Goal: Task Accomplishment & Management: Manage account settings

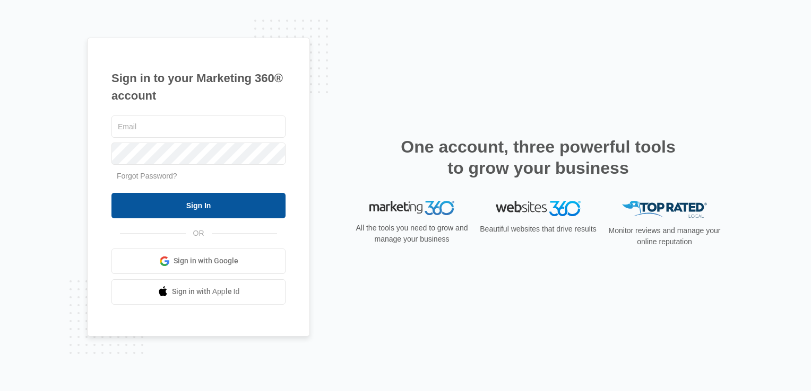
type input "[EMAIL_ADDRESS][DOMAIN_NAME]"
click at [199, 203] on input "Sign In" at bounding box center [198, 205] width 174 height 25
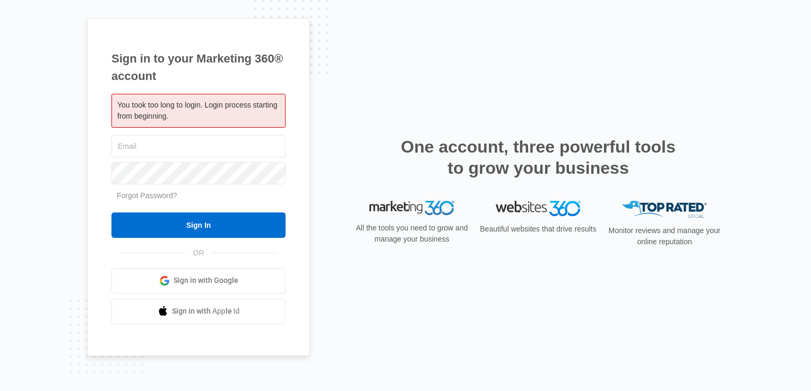
type input "[EMAIL_ADDRESS][DOMAIN_NAME]"
click at [202, 209] on form "blake@vipservices4u.com Forgot Password? Sign In" at bounding box center [198, 185] width 174 height 105
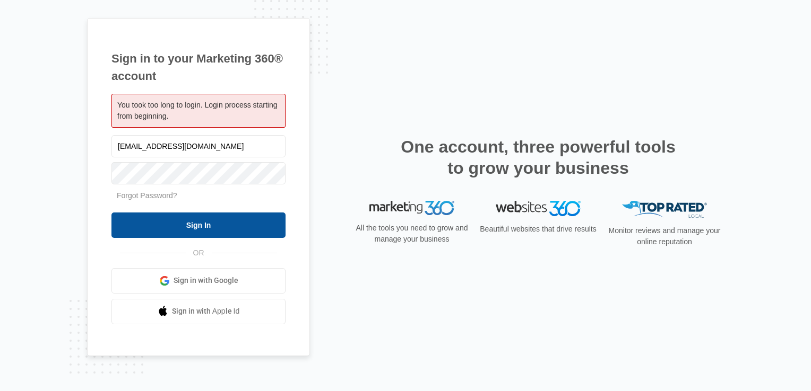
click at [202, 220] on input "Sign In" at bounding box center [198, 225] width 174 height 25
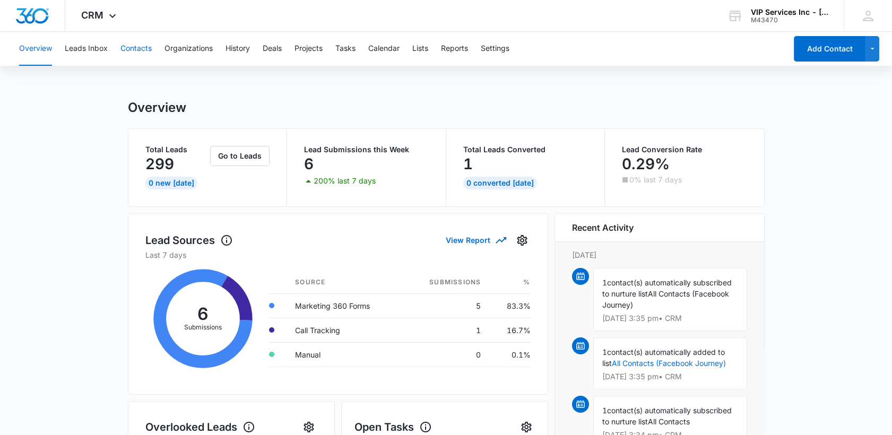
click at [144, 50] on button "Contacts" at bounding box center [135, 49] width 31 height 34
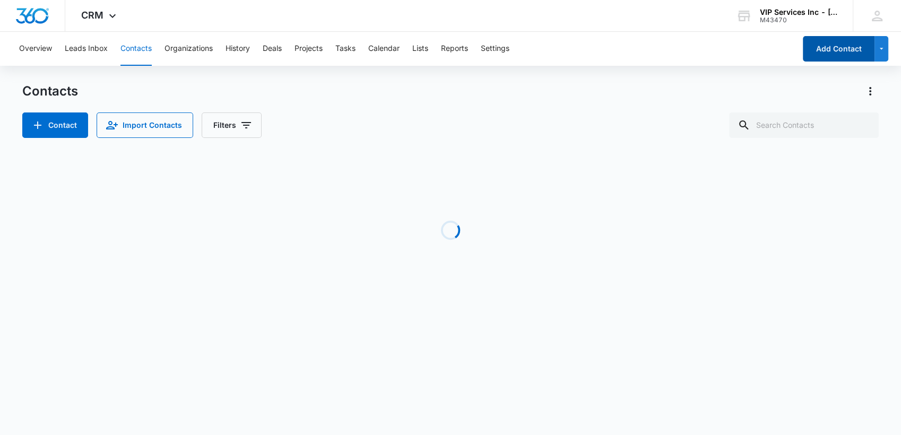
click at [823, 51] on button "Add Contact" at bounding box center [839, 48] width 72 height 25
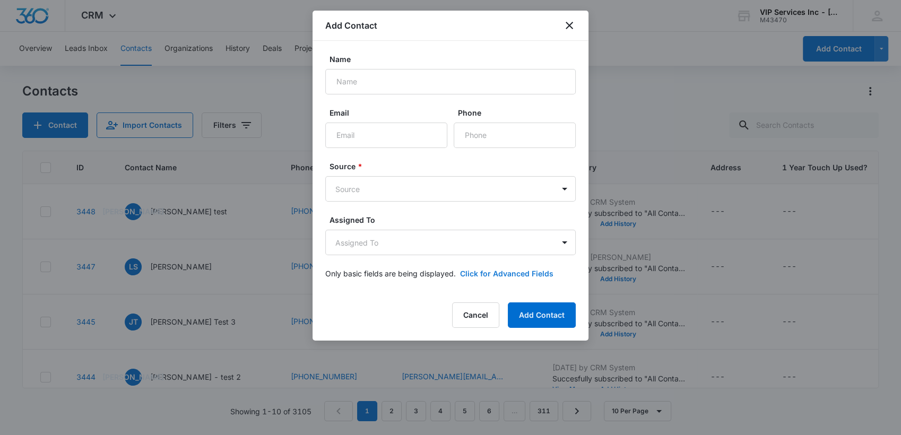
click at [490, 274] on button "Click for Advanced Fields" at bounding box center [506, 273] width 93 height 11
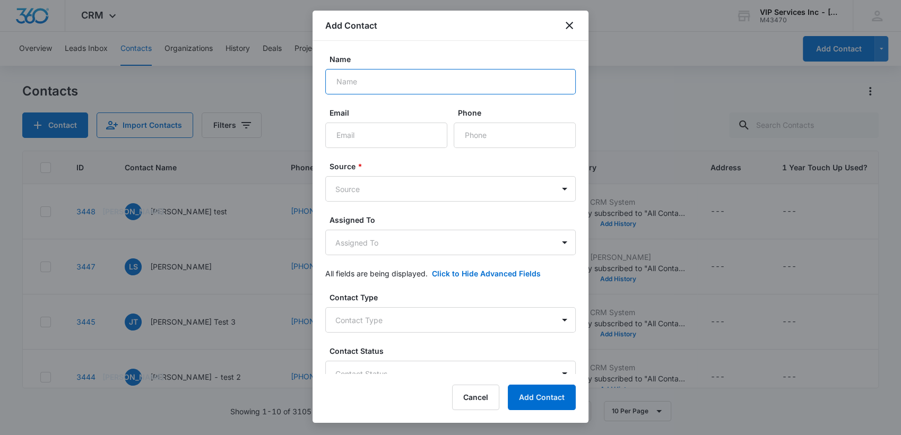
click at [349, 74] on input "Name" at bounding box center [450, 81] width 250 height 25
type input "[PERSON_NAME] Hair - [PERSON_NAME] Agent"
paste input "[PERSON_NAME][DOMAIN_NAME][EMAIL_ADDRESS][DOMAIN_NAME]"
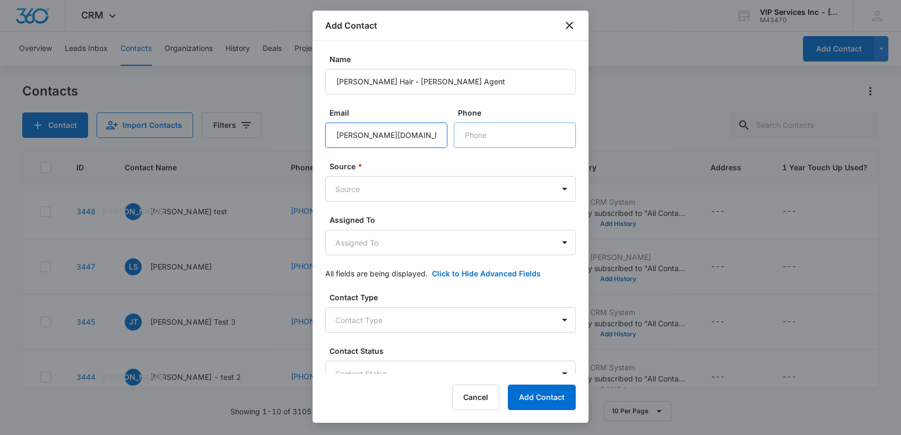
type input "[PERSON_NAME][DOMAIN_NAME][EMAIL_ADDRESS][DOMAIN_NAME]"
click at [485, 138] on input "Phone" at bounding box center [515, 135] width 122 height 25
click at [477, 142] on input "Phone" at bounding box center [515, 135] width 122 height 25
paste input "[PHONE_NUMBER]"
type input "[PHONE_NUMBER]"
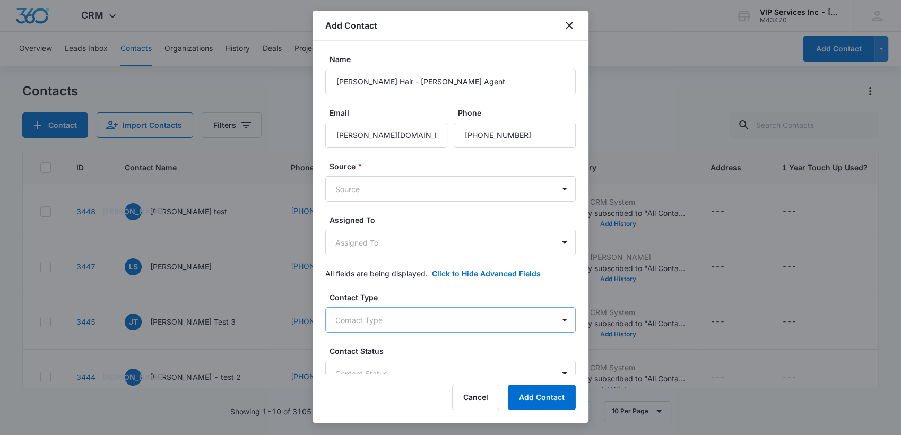
click at [368, 319] on body "CRM Apps Reputation Websites Forms CRM Email Social Payments POS Content Ads In…" at bounding box center [450, 217] width 901 height 435
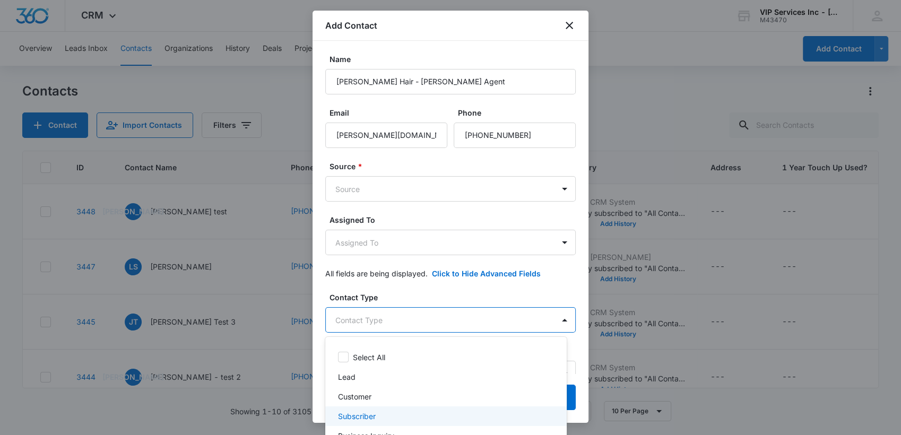
scroll to position [47, 0]
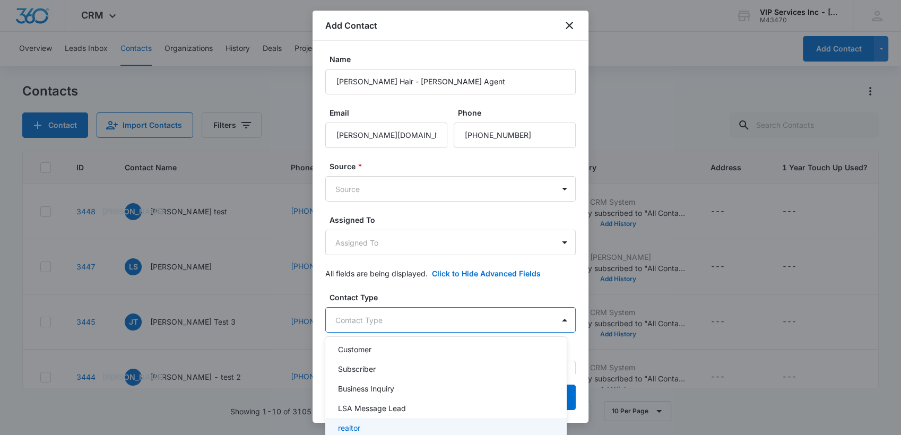
click at [363, 425] on div "realtor" at bounding box center [445, 427] width 214 height 11
click at [447, 286] on div at bounding box center [450, 217] width 901 height 435
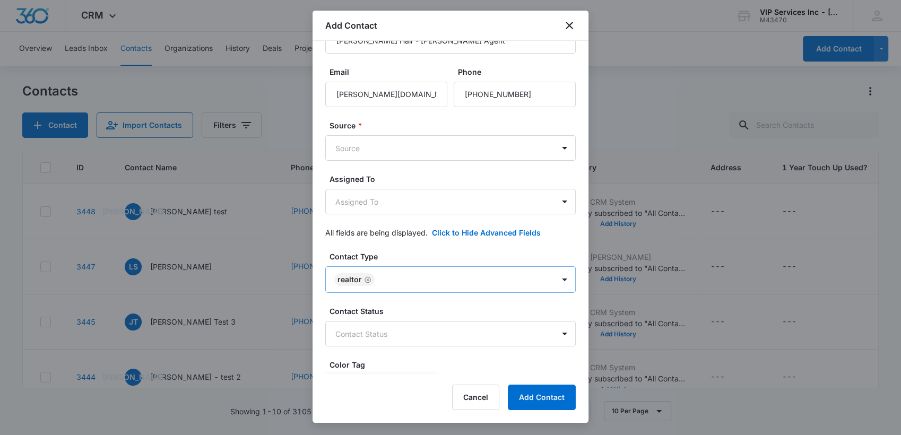
scroll to position [59, 0]
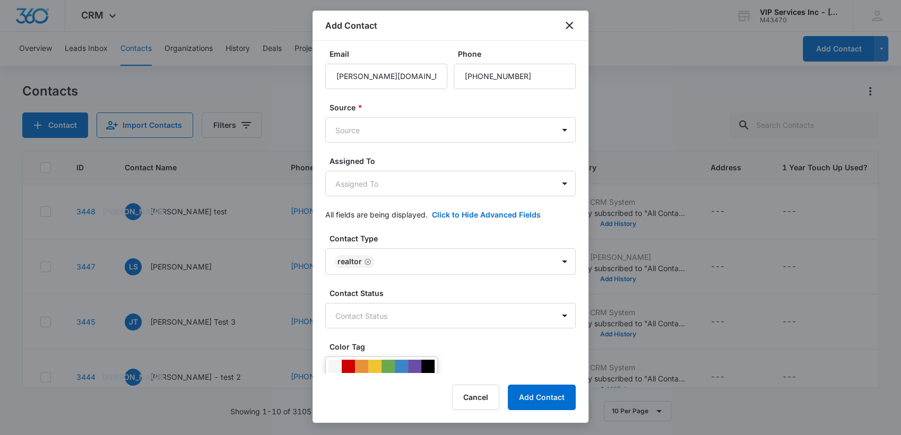
click at [437, 110] on label "Source *" at bounding box center [454, 107] width 250 height 11
click at [434, 125] on body "CRM Apps Reputation Websites Forms CRM Email Social Payments POS Content Ads In…" at bounding box center [450, 217] width 901 height 435
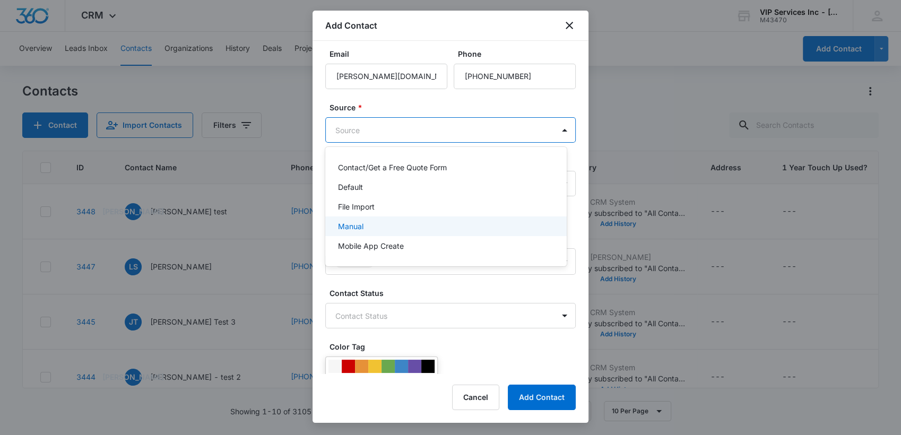
click at [374, 228] on div "Manual" at bounding box center [445, 226] width 214 height 11
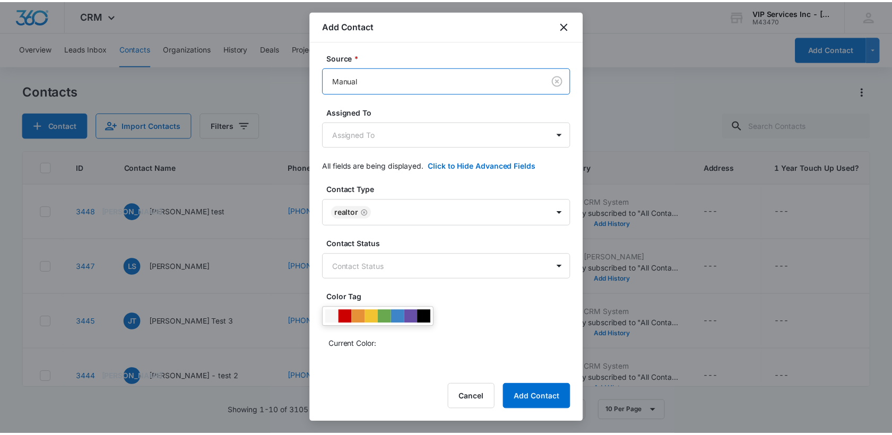
scroll to position [291, 0]
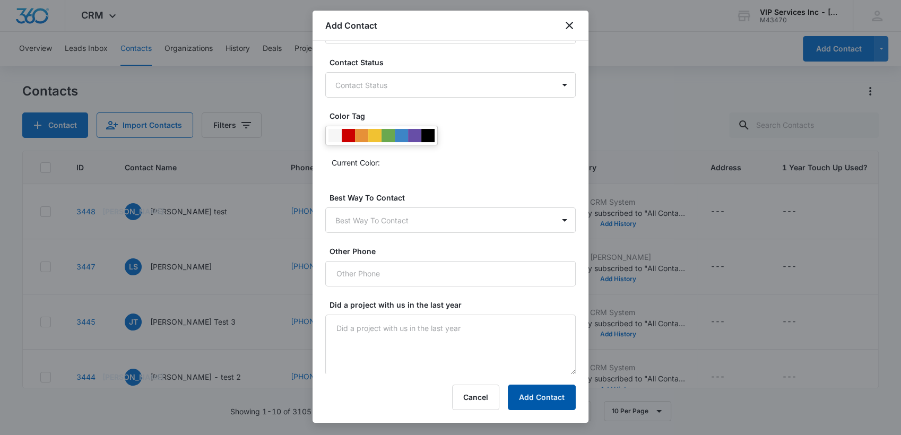
click at [530, 399] on button "Add Contact" at bounding box center [542, 397] width 68 height 25
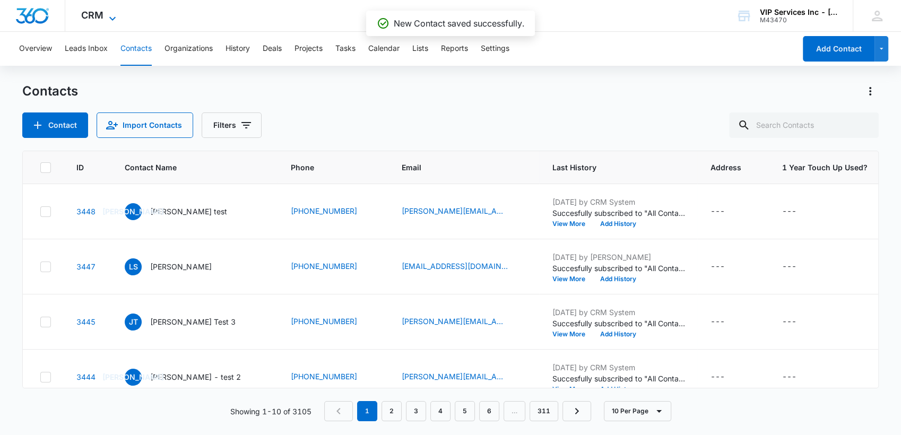
click at [96, 20] on span "CRM" at bounding box center [92, 15] width 22 height 11
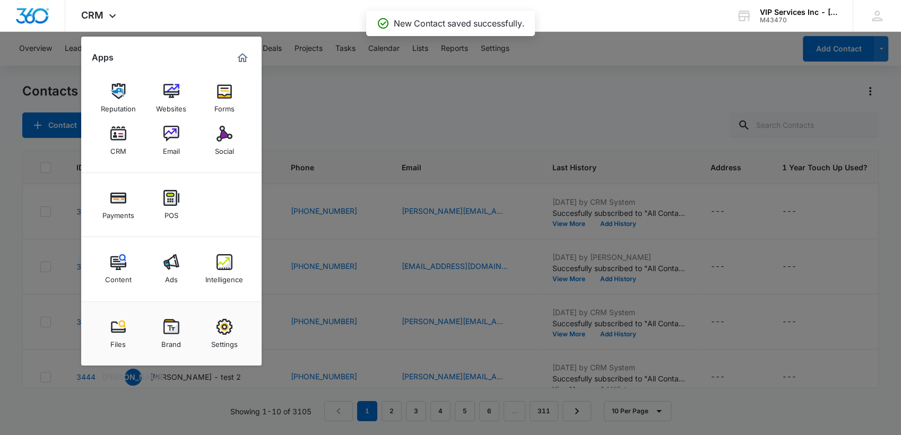
drag, startPoint x: 170, startPoint y: 146, endPoint x: 174, endPoint y: 168, distance: 21.6
click at [170, 146] on div "Email" at bounding box center [171, 149] width 17 height 14
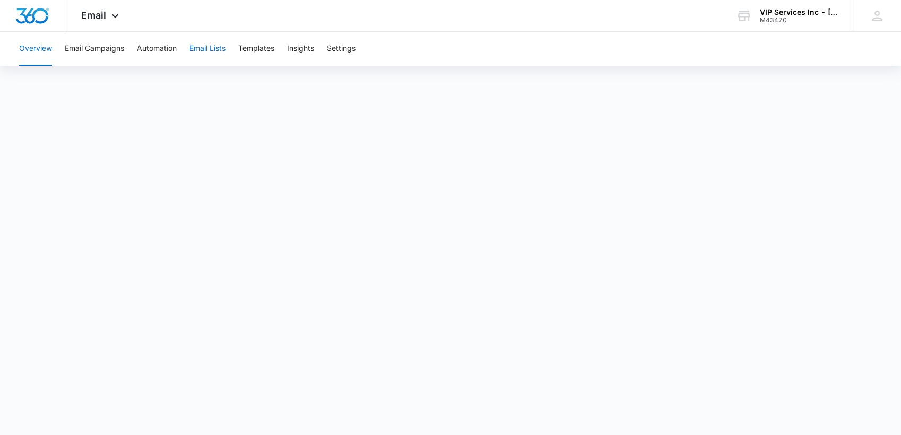
click at [203, 49] on button "Email Lists" at bounding box center [207, 49] width 36 height 34
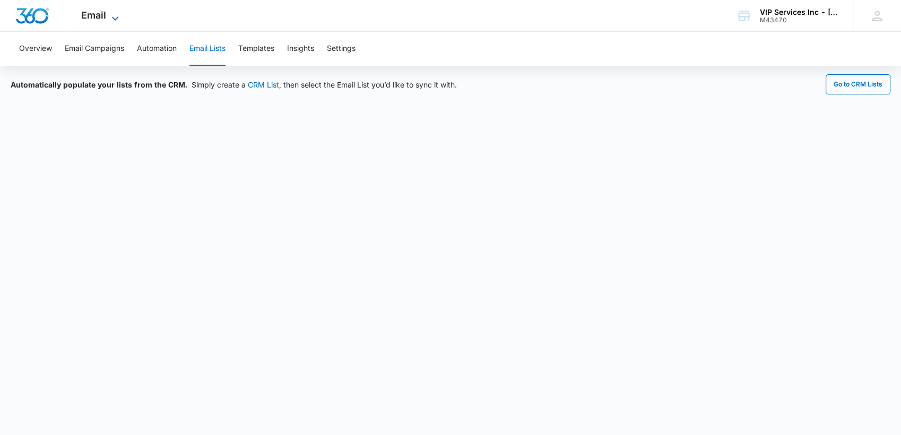
click at [98, 16] on span "Email" at bounding box center [93, 15] width 25 height 11
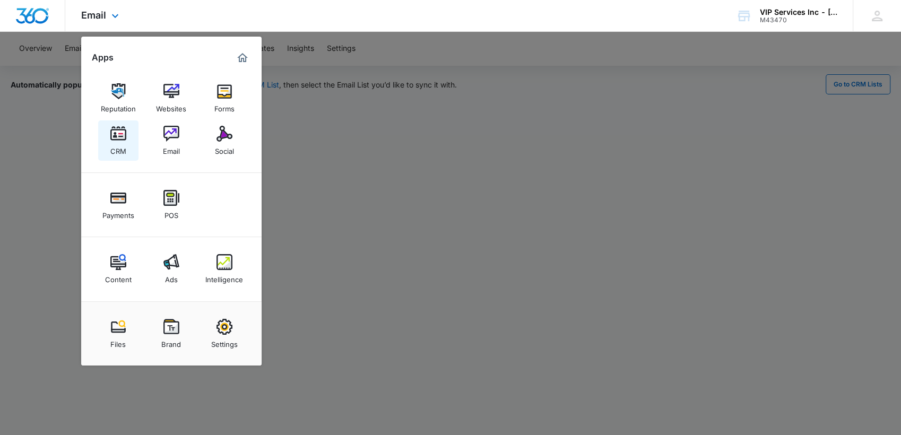
click at [118, 142] on div "CRM" at bounding box center [118, 149] width 16 height 14
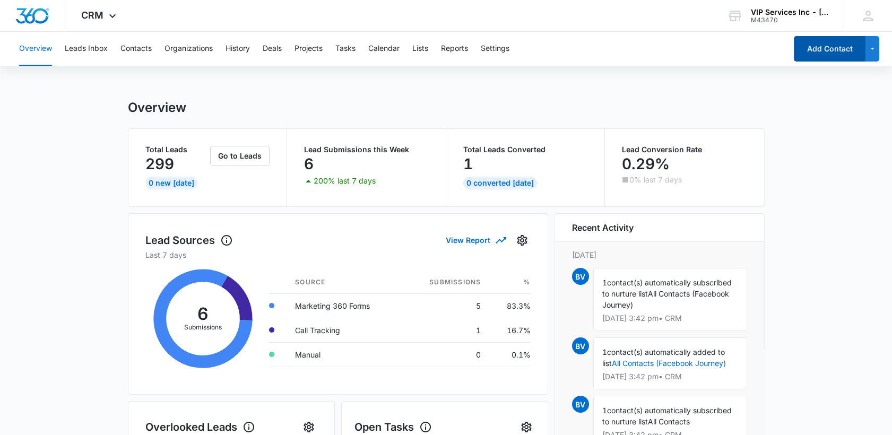
click at [828, 51] on button "Add Contact" at bounding box center [830, 48] width 72 height 25
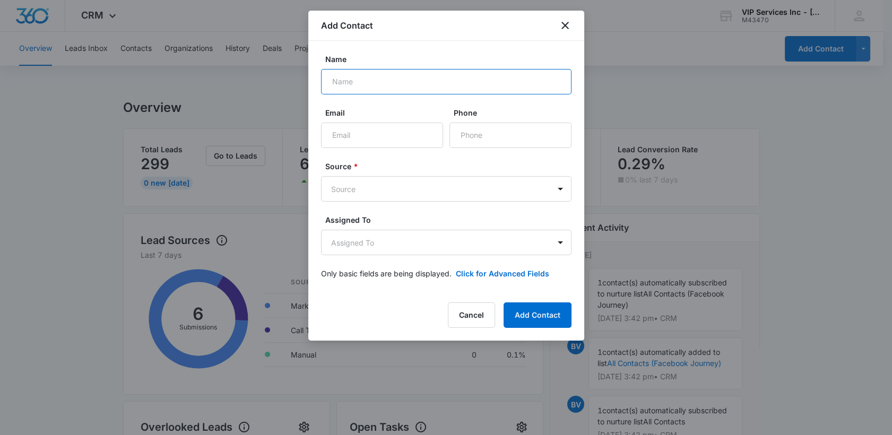
click at [339, 83] on input "Name" at bounding box center [446, 81] width 250 height 25
type input "shay (shaima) mutawe"
paste input "[EMAIL_ADDRESS][DOMAIN_NAME]"
type input "[EMAIL_ADDRESS][DOMAIN_NAME]"
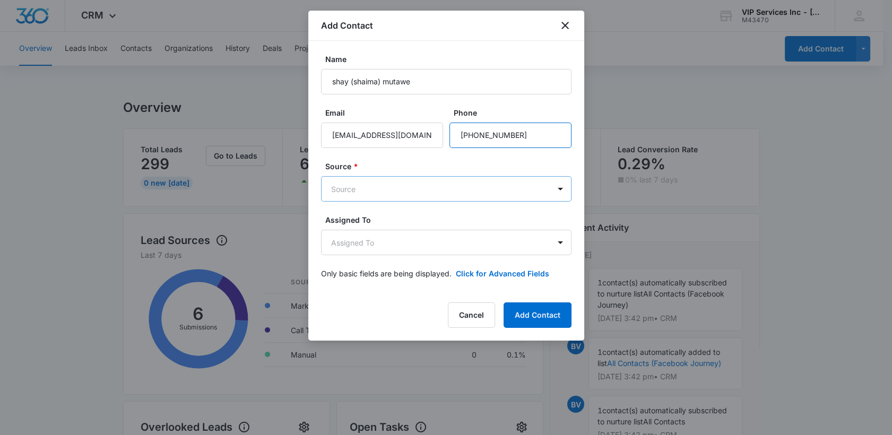
type input "[PHONE_NUMBER]"
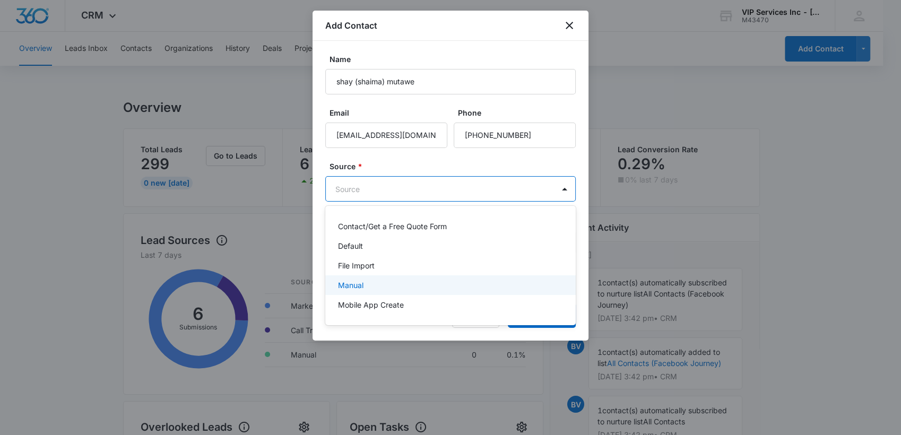
click at [348, 279] on div "Manual" at bounding box center [450, 285] width 250 height 20
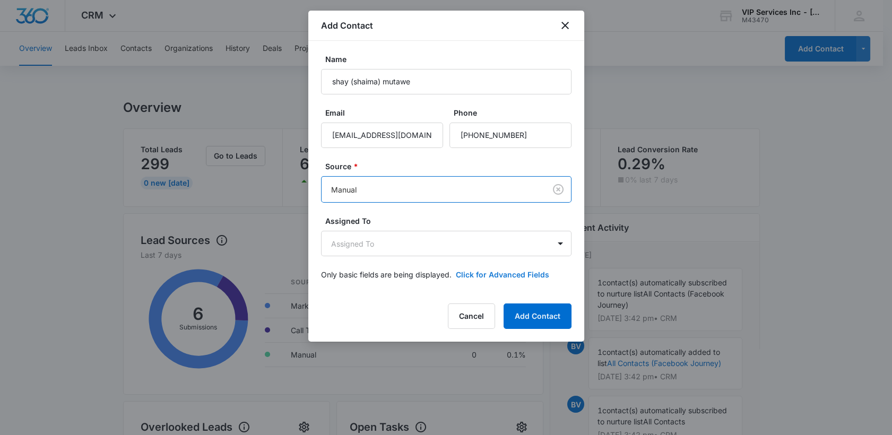
click at [514, 274] on button "Click for Advanced Fields" at bounding box center [502, 274] width 93 height 11
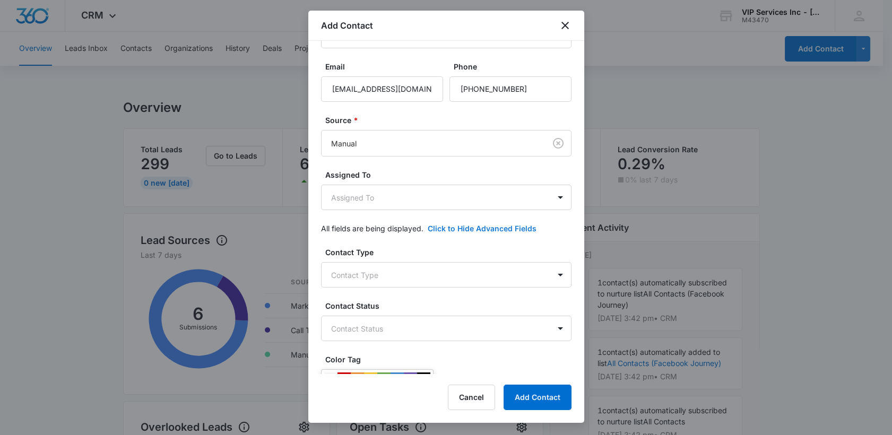
scroll to position [118, 0]
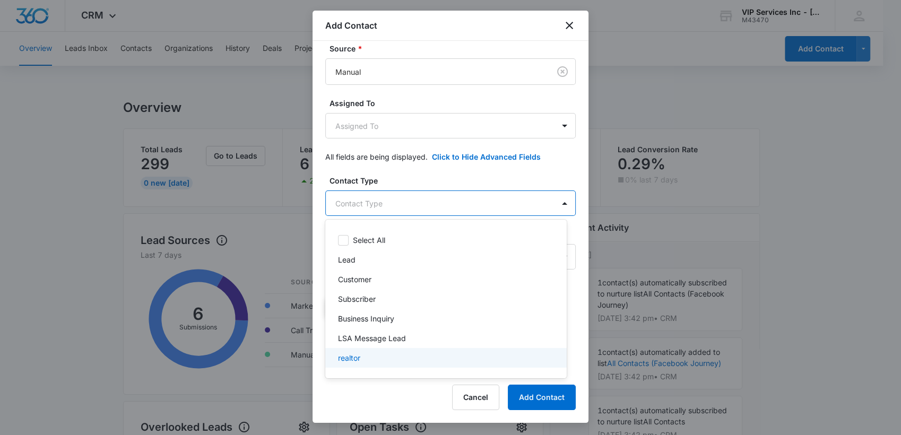
click at [369, 359] on div "realtor" at bounding box center [445, 357] width 214 height 11
click at [416, 395] on div at bounding box center [450, 217] width 901 height 435
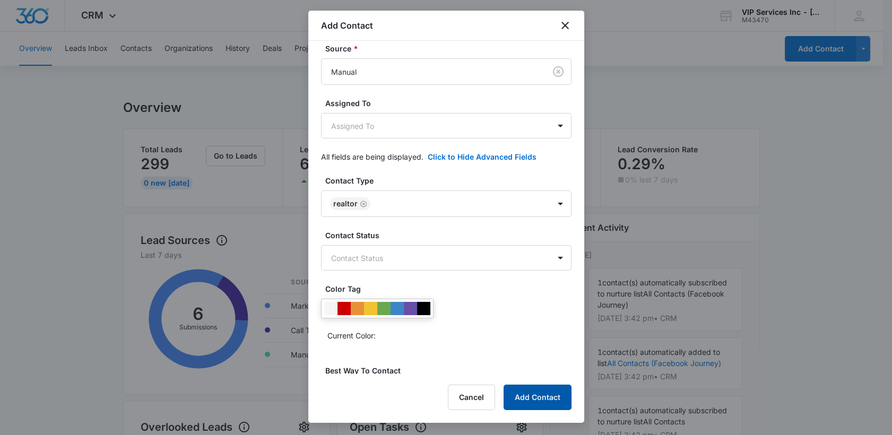
click at [529, 397] on button "Add Contact" at bounding box center [537, 397] width 68 height 25
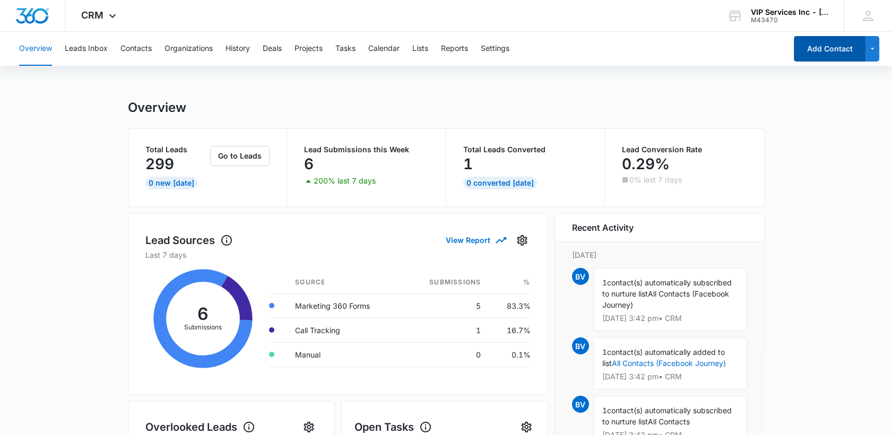
click at [820, 51] on button "Add Contact" at bounding box center [830, 48] width 72 height 25
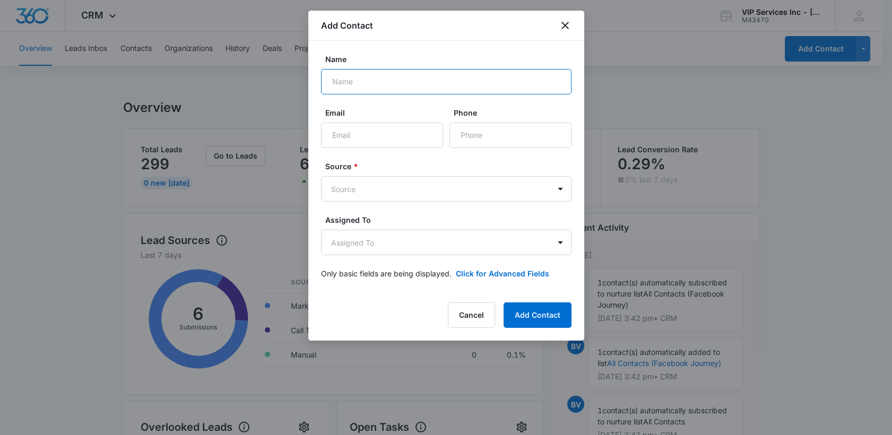
click at [380, 91] on input "Name" at bounding box center [446, 81] width 250 height 25
type input "r"
type input "[PERSON_NAME] - Designer"
paste input "[URL][DOMAIN_NAME]"
type input "h"
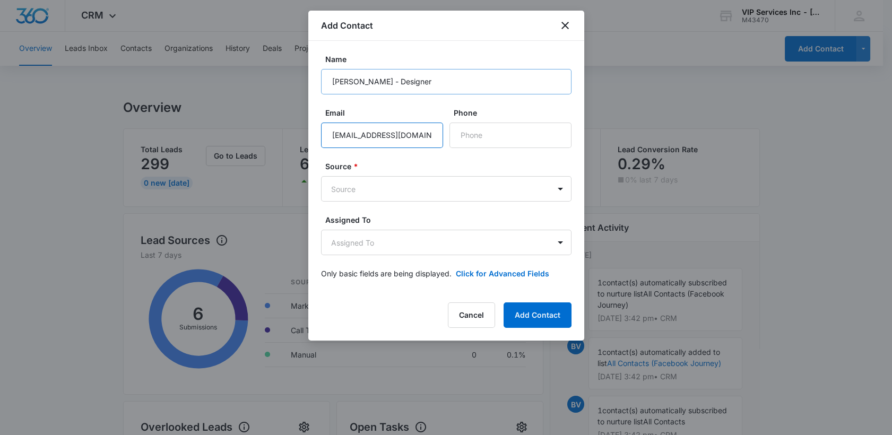
type input "[EMAIL_ADDRESS][DOMAIN_NAME]"
drag, startPoint x: 468, startPoint y: 136, endPoint x: 463, endPoint y: 134, distance: 5.9
click at [468, 136] on input "Phone" at bounding box center [510, 135] width 122 height 25
type input "[PHONE_NUMBER]"
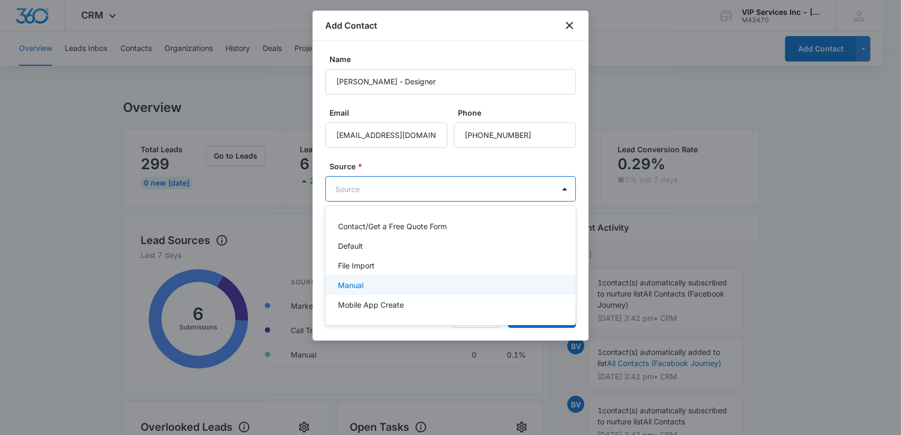
click at [382, 282] on div "Manual" at bounding box center [449, 285] width 223 height 11
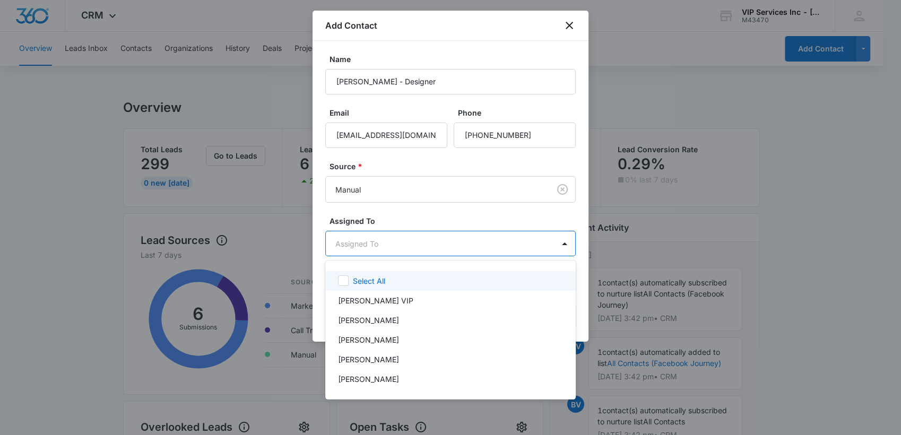
click at [389, 251] on body "CRM Apps Reputation Websites Forms CRM Email Social Payments POS Content Ads In…" at bounding box center [450, 217] width 901 height 435
click at [388, 246] on div at bounding box center [450, 217] width 901 height 435
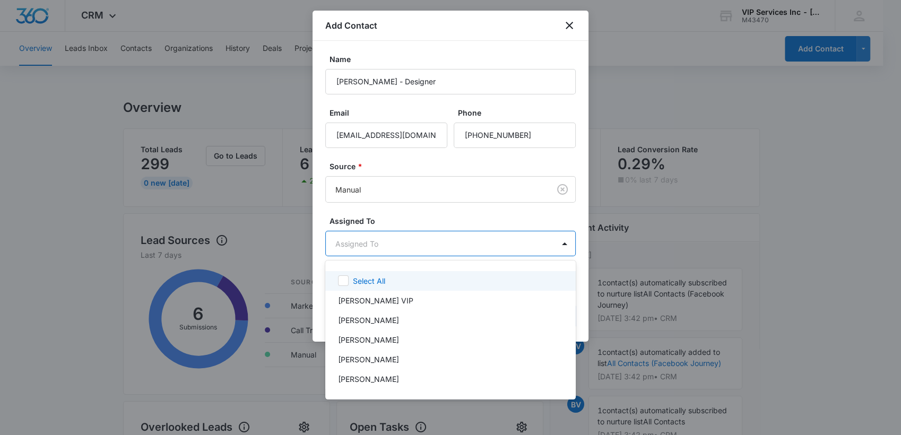
click at [384, 247] on div at bounding box center [450, 217] width 901 height 435
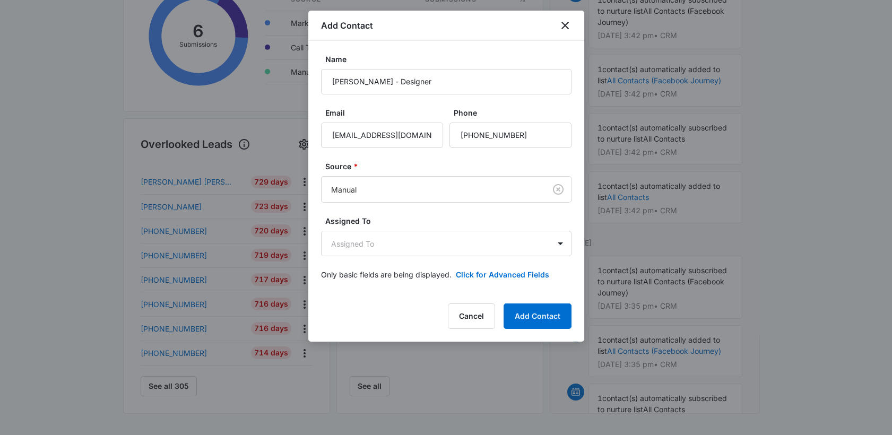
scroll to position [294, 0]
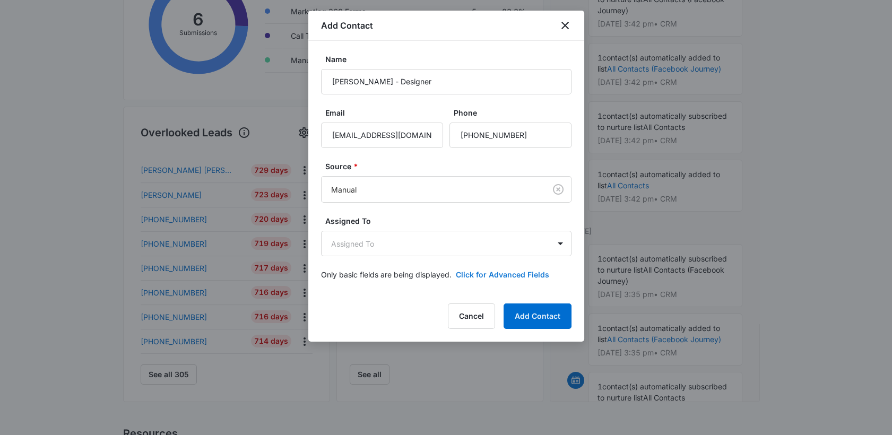
click at [492, 274] on button "Click for Advanced Fields" at bounding box center [502, 274] width 93 height 11
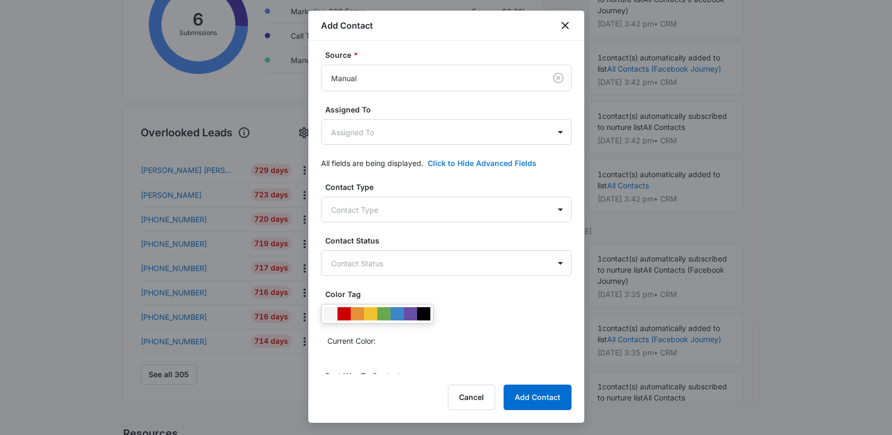
scroll to position [236, 0]
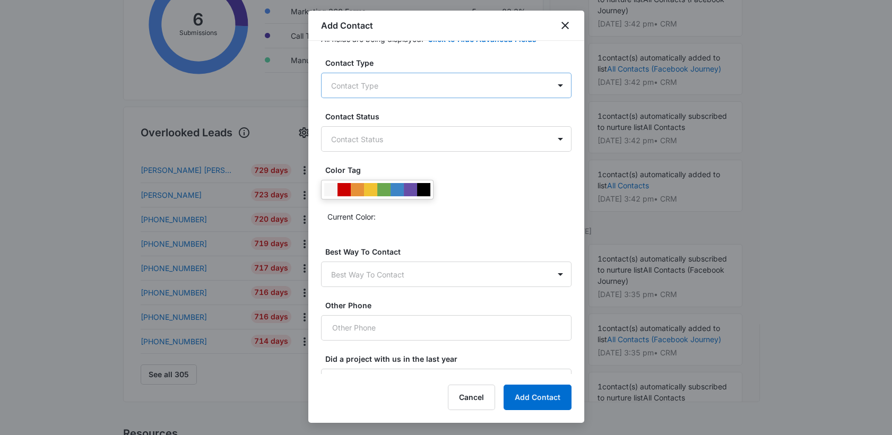
click at [346, 89] on body "CRM Apps Reputation Websites Forms CRM Email Social Payments POS Content Ads In…" at bounding box center [446, 164] width 892 height 916
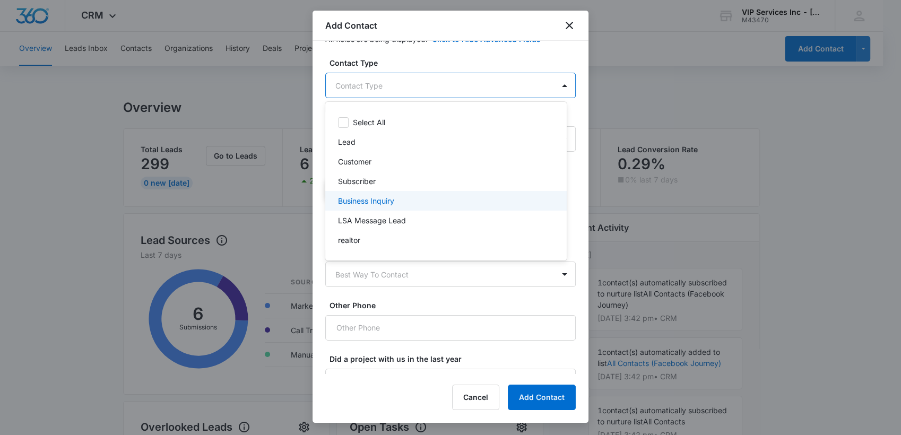
click at [360, 202] on p "Business Inquiry" at bounding box center [366, 200] width 56 height 11
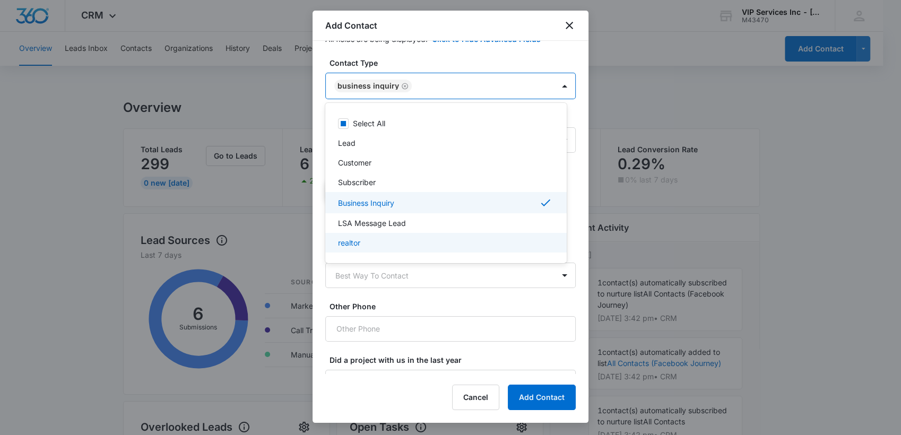
click at [399, 355] on div at bounding box center [450, 217] width 901 height 435
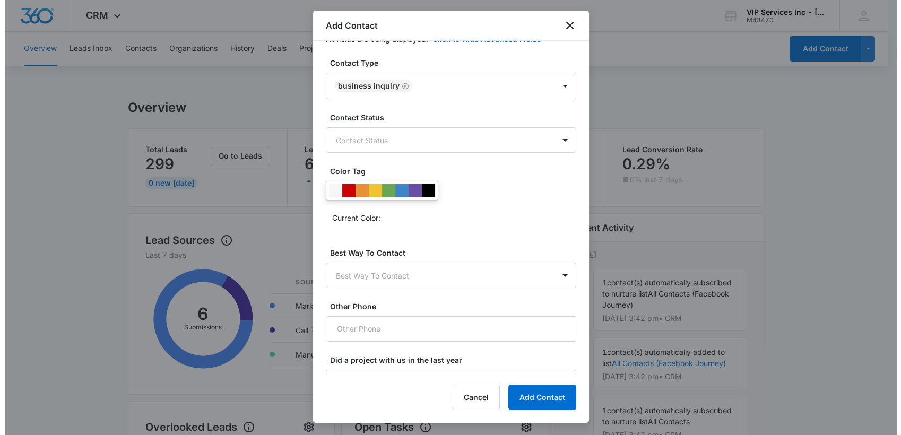
scroll to position [291, 0]
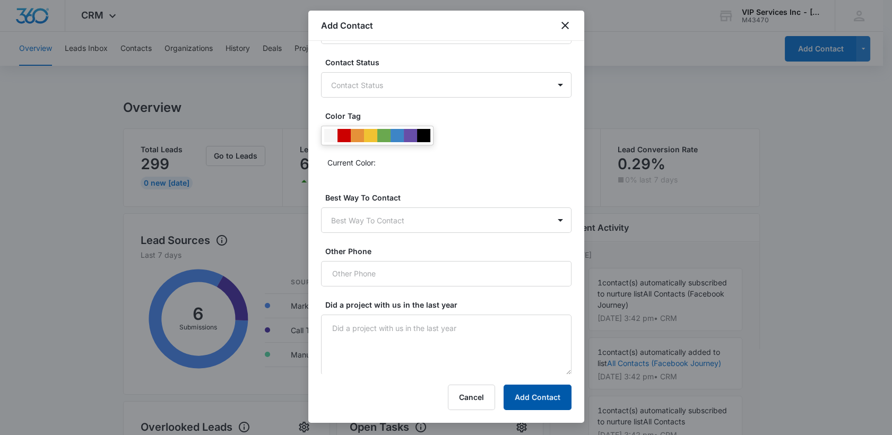
click at [525, 395] on button "Add Contact" at bounding box center [537, 397] width 68 height 25
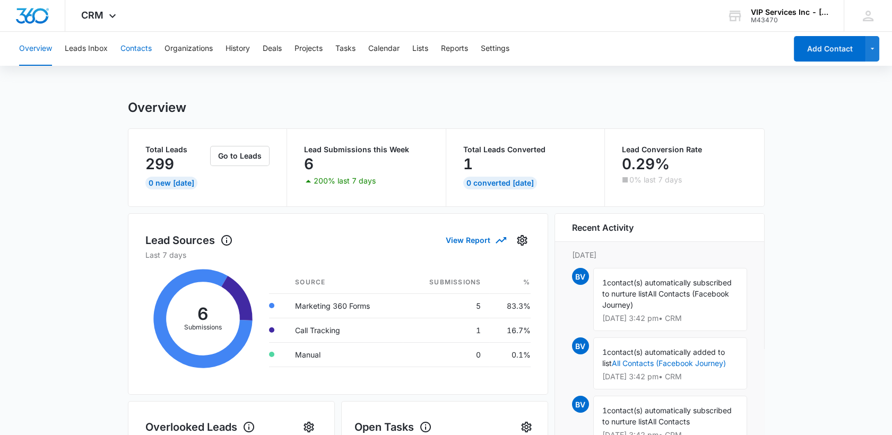
click at [132, 49] on button "Contacts" at bounding box center [135, 49] width 31 height 34
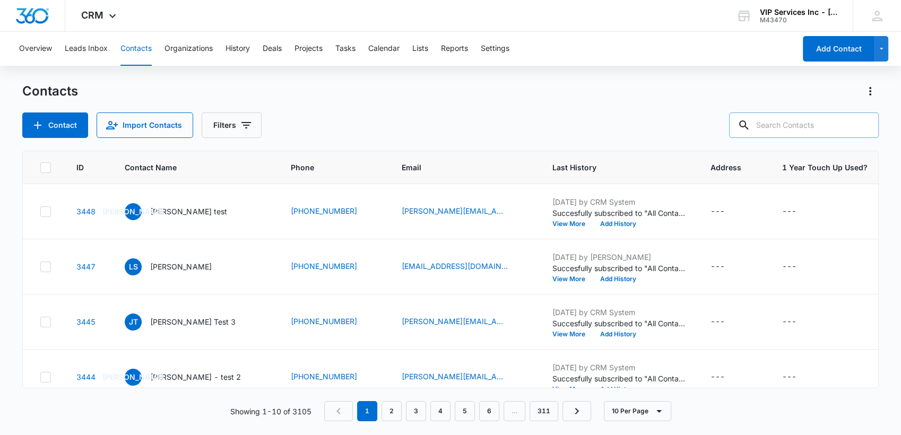
click at [772, 128] on input "text" at bounding box center [804, 124] width 150 height 25
type input "p"
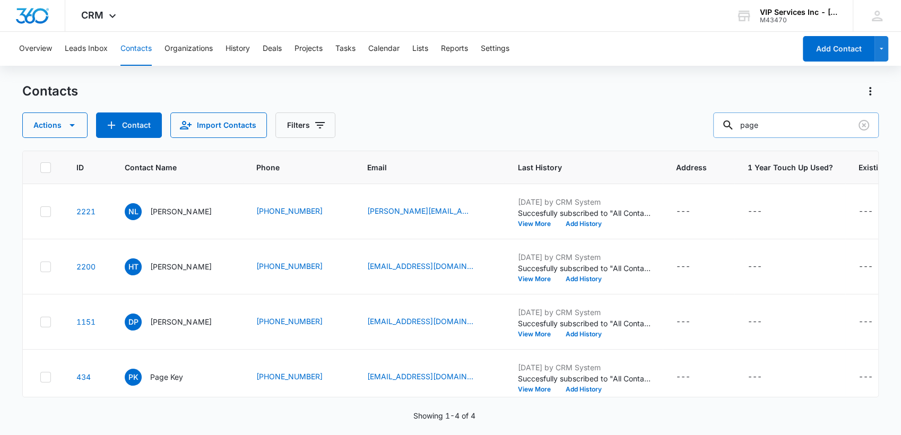
click at [762, 128] on input "page" at bounding box center [796, 124] width 166 height 25
type input "[PERSON_NAME]"
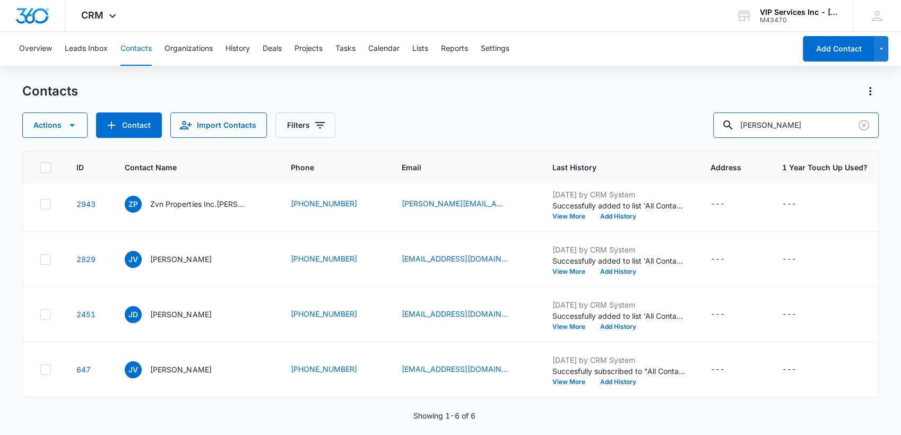
scroll to position [126, 0]
click at [825, 48] on button "Add Contact" at bounding box center [839, 48] width 72 height 25
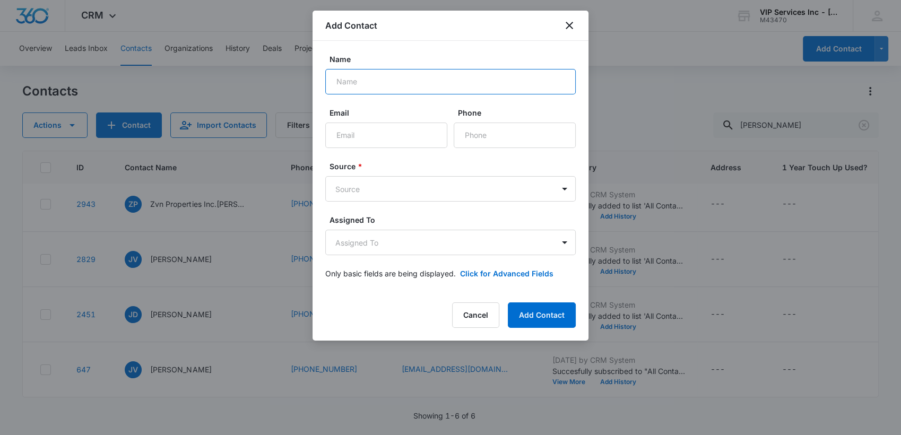
click at [351, 81] on input "Name" at bounding box center [450, 81] width 250 height 25
type input "[PERSON_NAME]"
paste input "[EMAIL_ADDRESS][DOMAIN_NAME]"
type input "[EMAIL_ADDRESS][DOMAIN_NAME]"
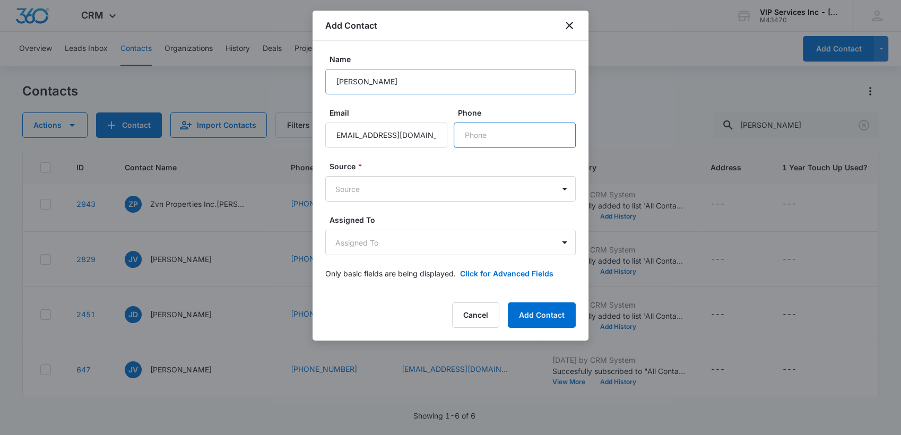
scroll to position [0, 0]
type input "[PHONE_NUMBER]"
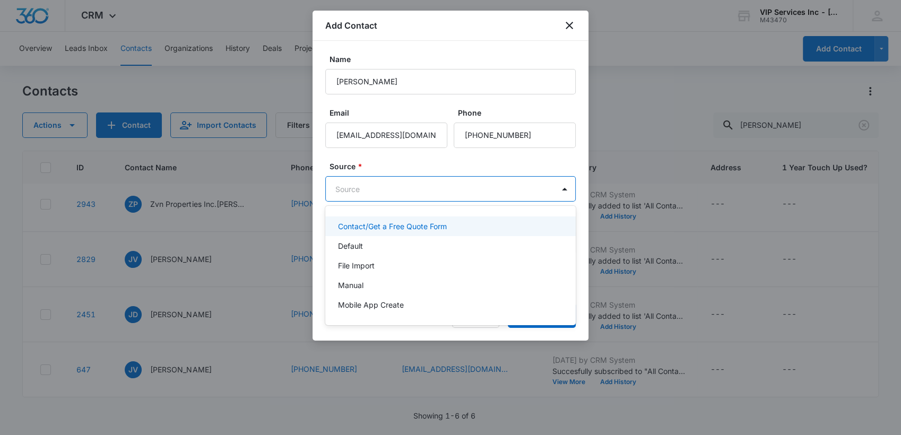
click at [366, 197] on body "CRM Apps Reputation Websites Forms CRM Email Social Payments POS Content Ads In…" at bounding box center [450, 217] width 901 height 435
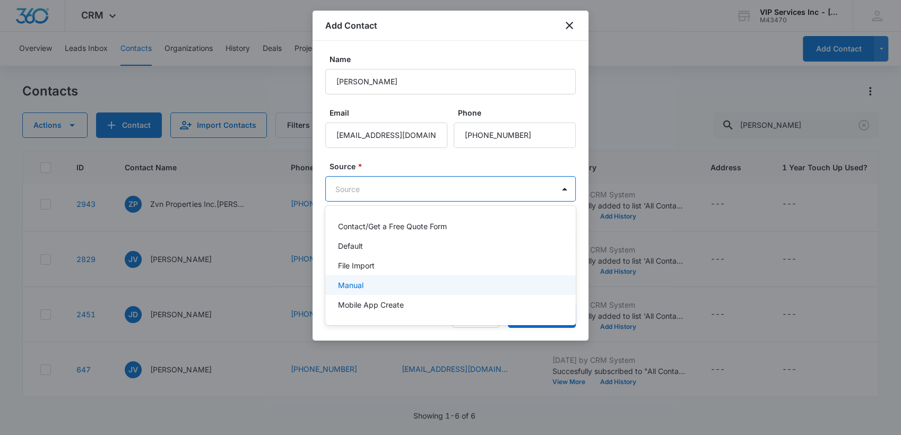
click at [360, 284] on p "Manual" at bounding box center [350, 285] width 25 height 11
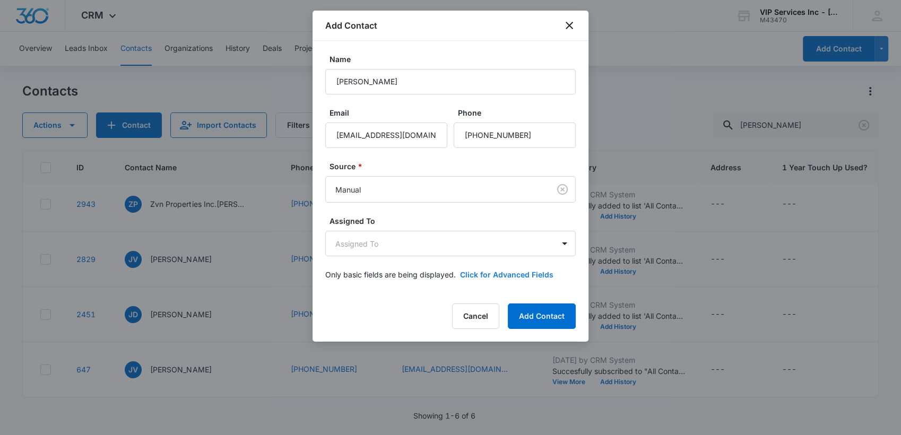
click at [509, 272] on button "Click for Advanced Fields" at bounding box center [506, 274] width 93 height 11
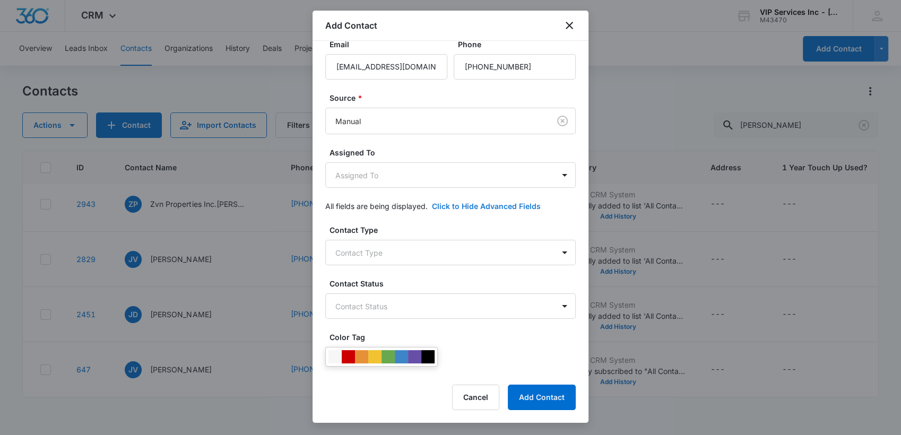
scroll to position [118, 0]
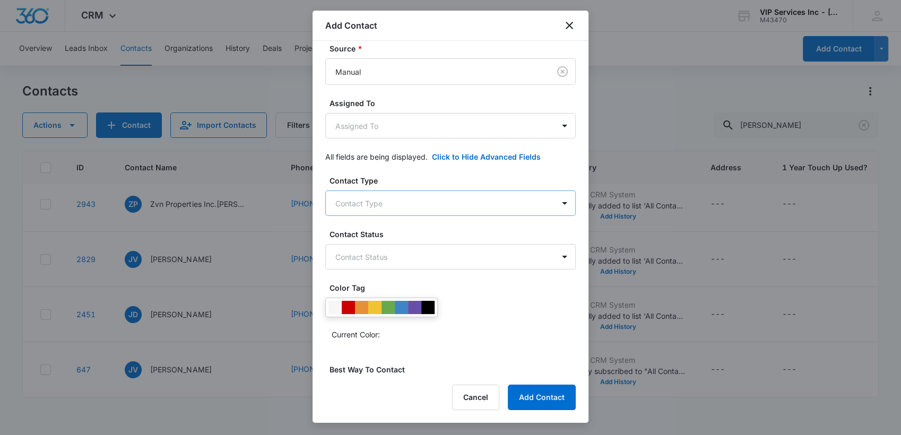
click at [368, 201] on body "CRM Apps Reputation Websites Forms CRM Email Social Payments POS Content Ads In…" at bounding box center [450, 217] width 901 height 435
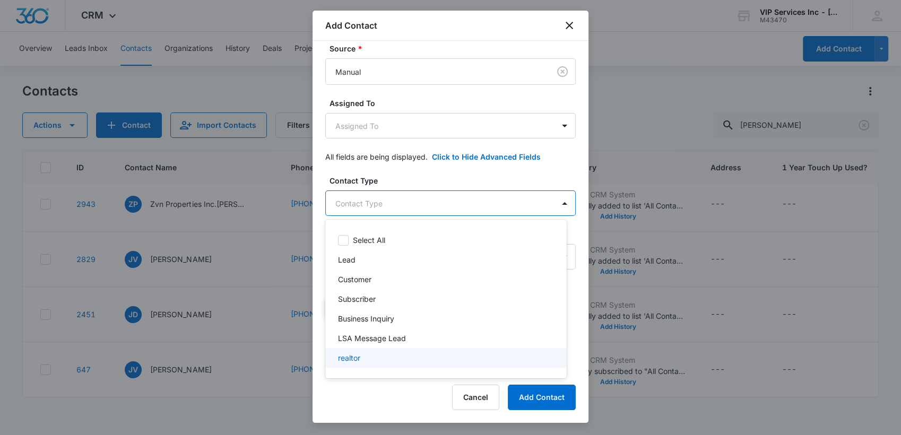
click at [352, 358] on p "realtor" at bounding box center [349, 357] width 22 height 11
click at [402, 395] on div at bounding box center [450, 217] width 901 height 435
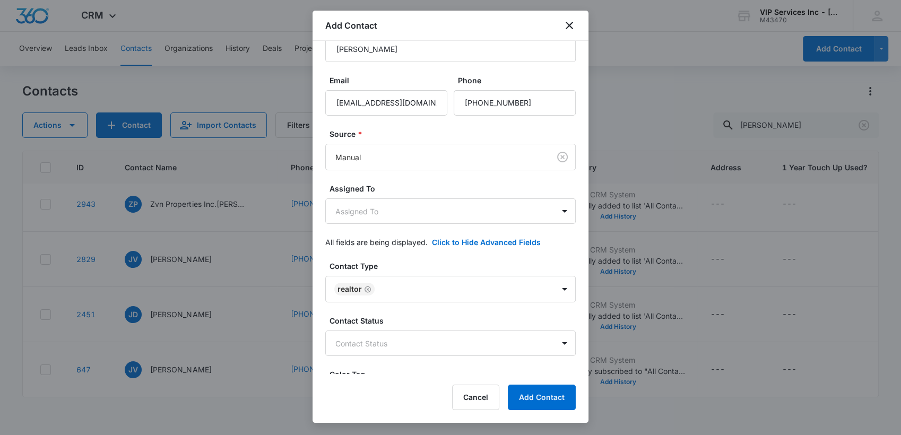
scroll to position [0, 0]
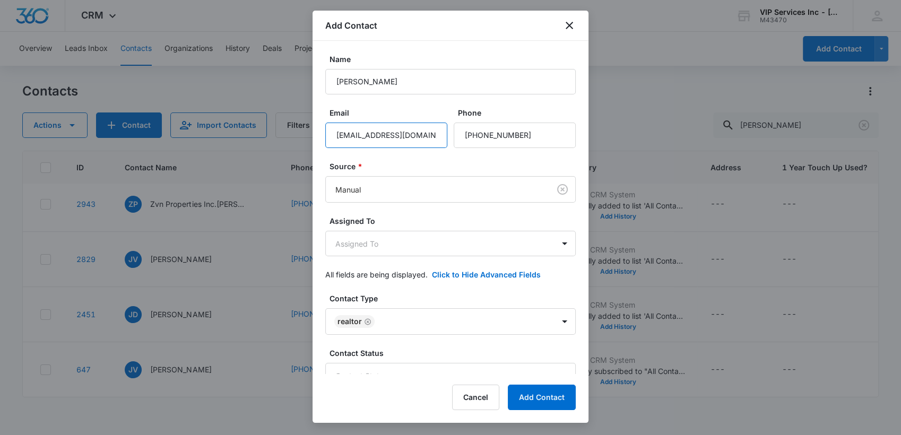
click at [367, 135] on input "[EMAIL_ADDRESS][DOMAIN_NAME]" at bounding box center [386, 135] width 122 height 25
click at [529, 398] on button "Add Contact" at bounding box center [542, 397] width 68 height 25
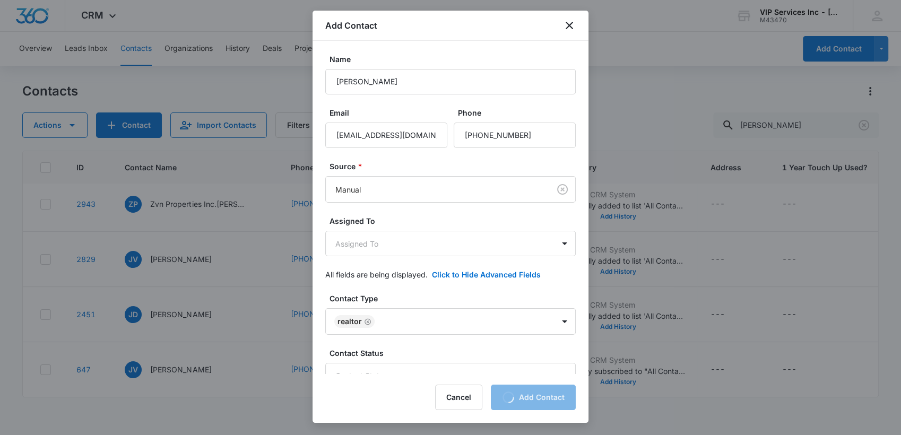
click at [105, 13] on div at bounding box center [450, 217] width 901 height 435
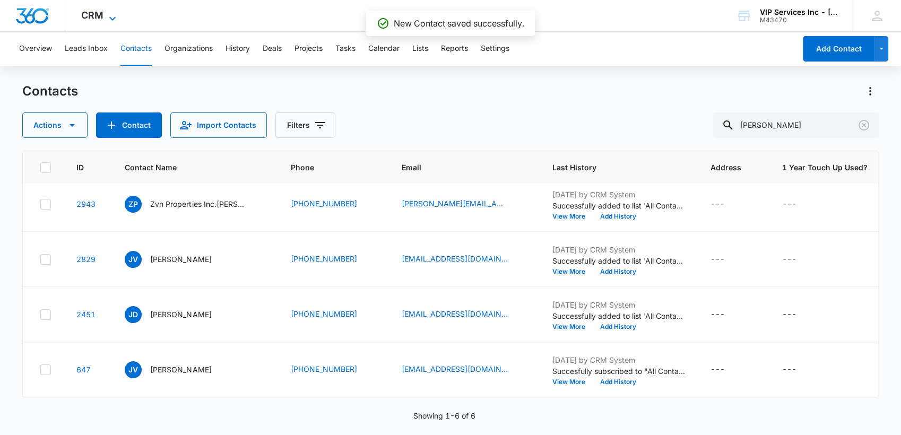
click at [106, 16] on icon at bounding box center [112, 18] width 13 height 13
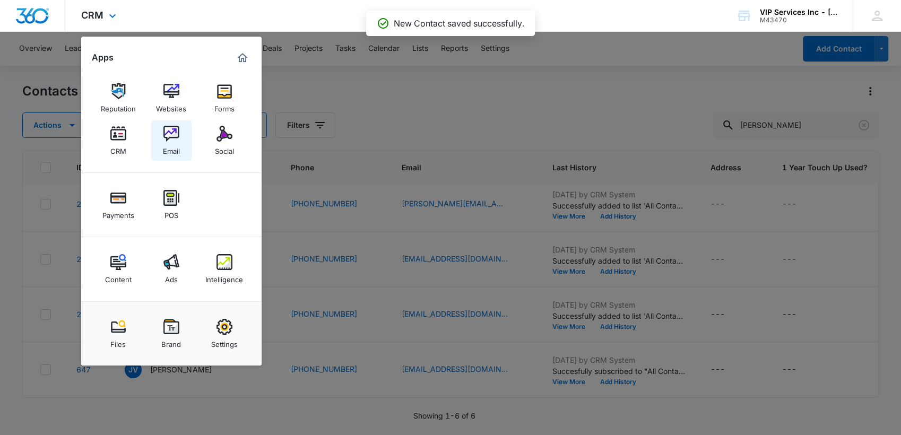
click at [167, 137] on img at bounding box center [171, 134] width 16 height 16
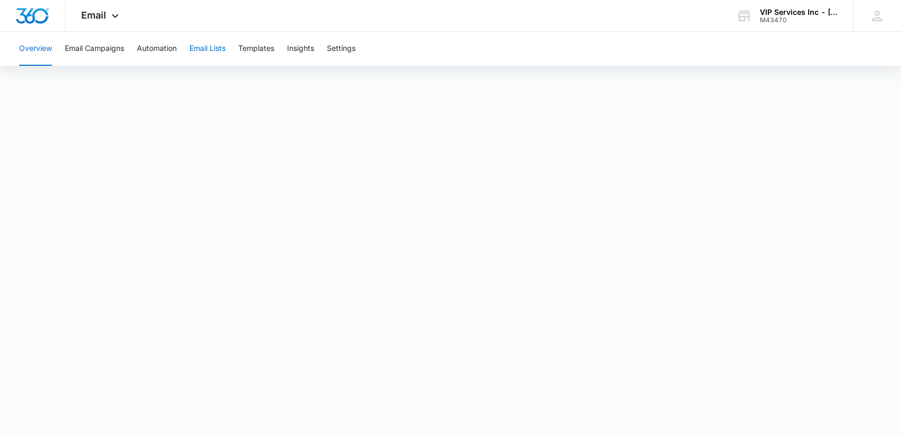
click at [204, 51] on button "Email Lists" at bounding box center [207, 49] width 36 height 34
